Goal: Task Accomplishment & Management: Use online tool/utility

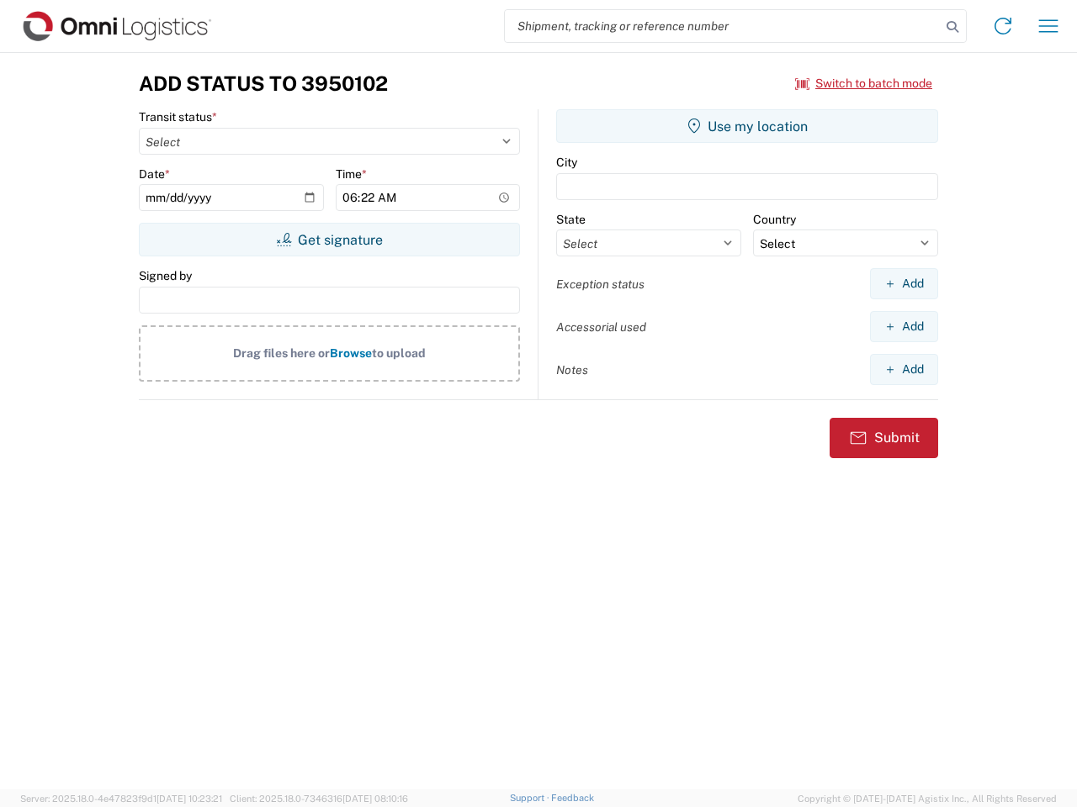
click at [722, 26] on input "search" at bounding box center [723, 26] width 436 height 32
click at [952, 27] on icon at bounding box center [952, 27] width 24 height 24
click at [1003, 26] on icon at bounding box center [1002, 26] width 27 height 27
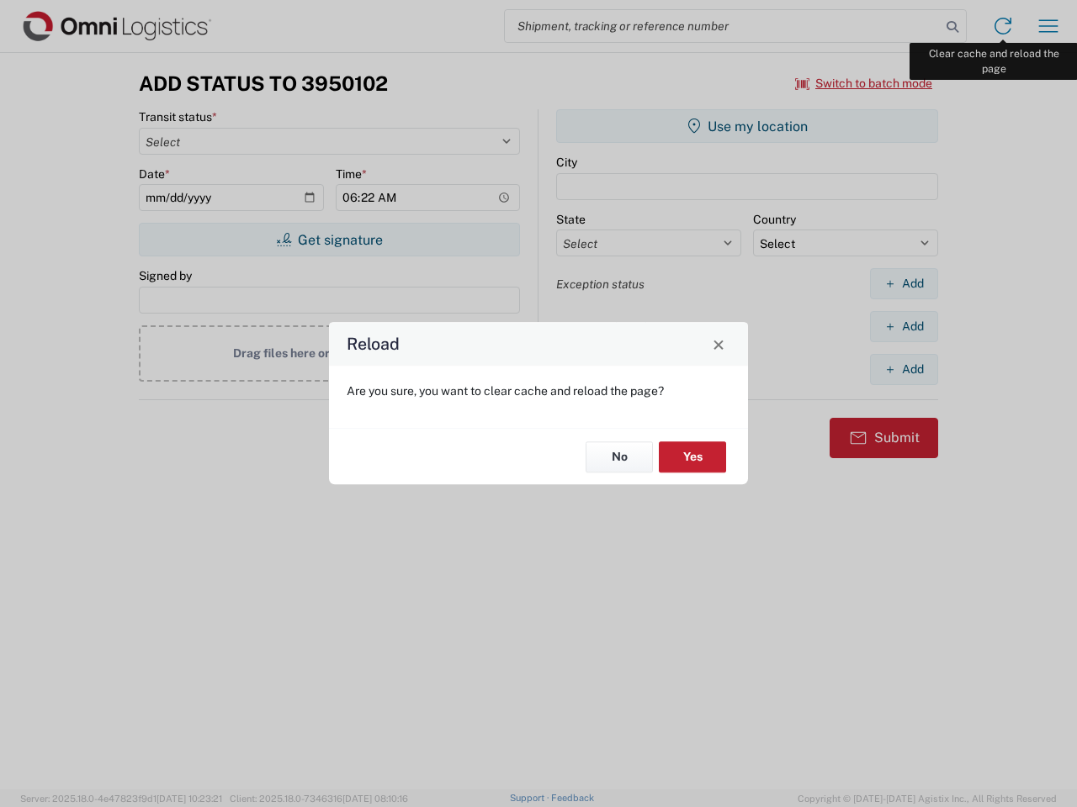
click at [1048, 26] on div "Reload Are you sure, you want to clear cache and reload the page? No Yes" at bounding box center [538, 403] width 1077 height 807
click at [864, 83] on div "Reload Are you sure, you want to clear cache and reload the page? No Yes" at bounding box center [538, 403] width 1077 height 807
click at [329, 240] on div "Reload Are you sure, you want to clear cache and reload the page? No Yes" at bounding box center [538, 403] width 1077 height 807
click at [747, 126] on div "Reload Are you sure, you want to clear cache and reload the page? No Yes" at bounding box center [538, 403] width 1077 height 807
click at [903, 283] on div "Reload Are you sure, you want to clear cache and reload the page? No Yes" at bounding box center [538, 403] width 1077 height 807
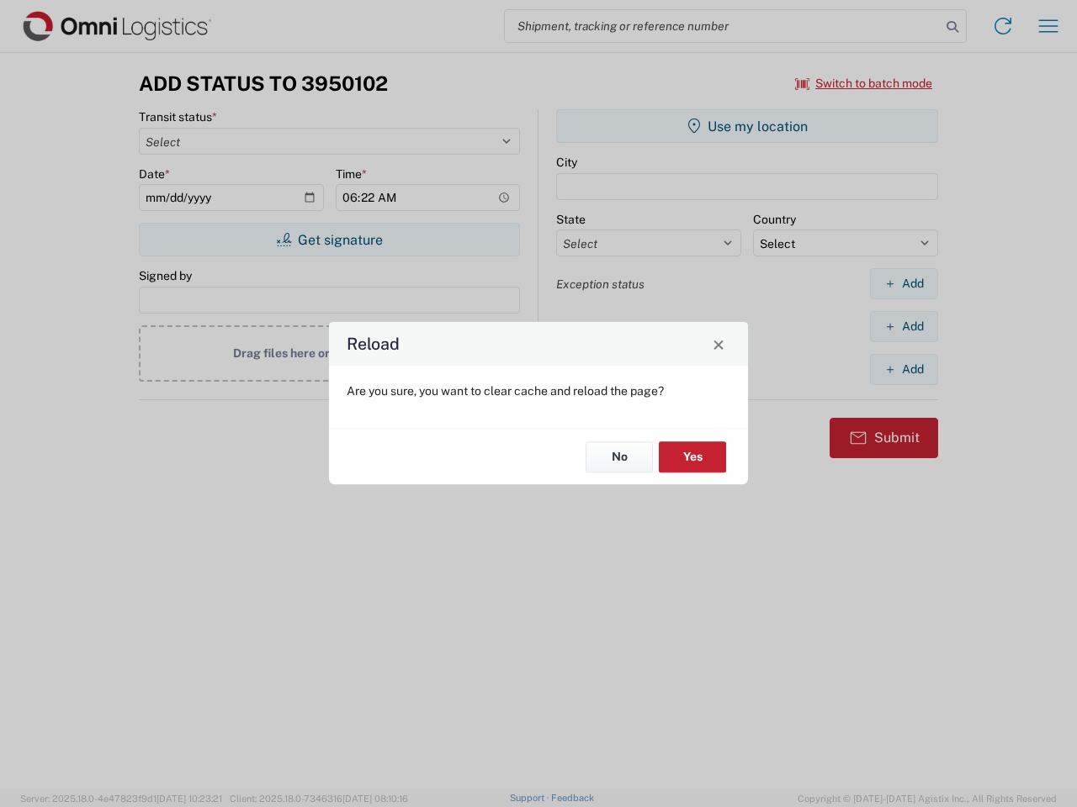
click at [903, 326] on div "Reload Are you sure, you want to clear cache and reload the page? No Yes" at bounding box center [538, 403] width 1077 height 807
click at [903, 369] on div "Reload Are you sure, you want to clear cache and reload the page? No Yes" at bounding box center [538, 403] width 1077 height 807
